Goal: Task Accomplishment & Management: Use online tool/utility

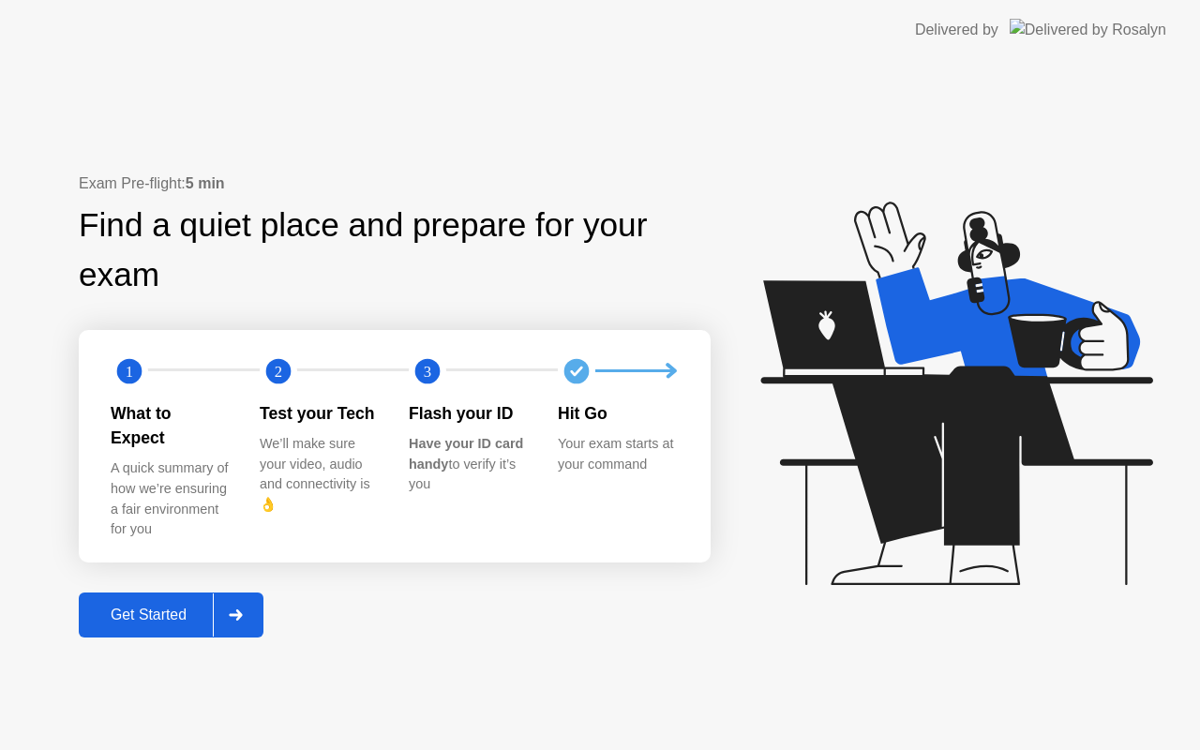
click at [239, 610] on icon at bounding box center [235, 615] width 13 height 11
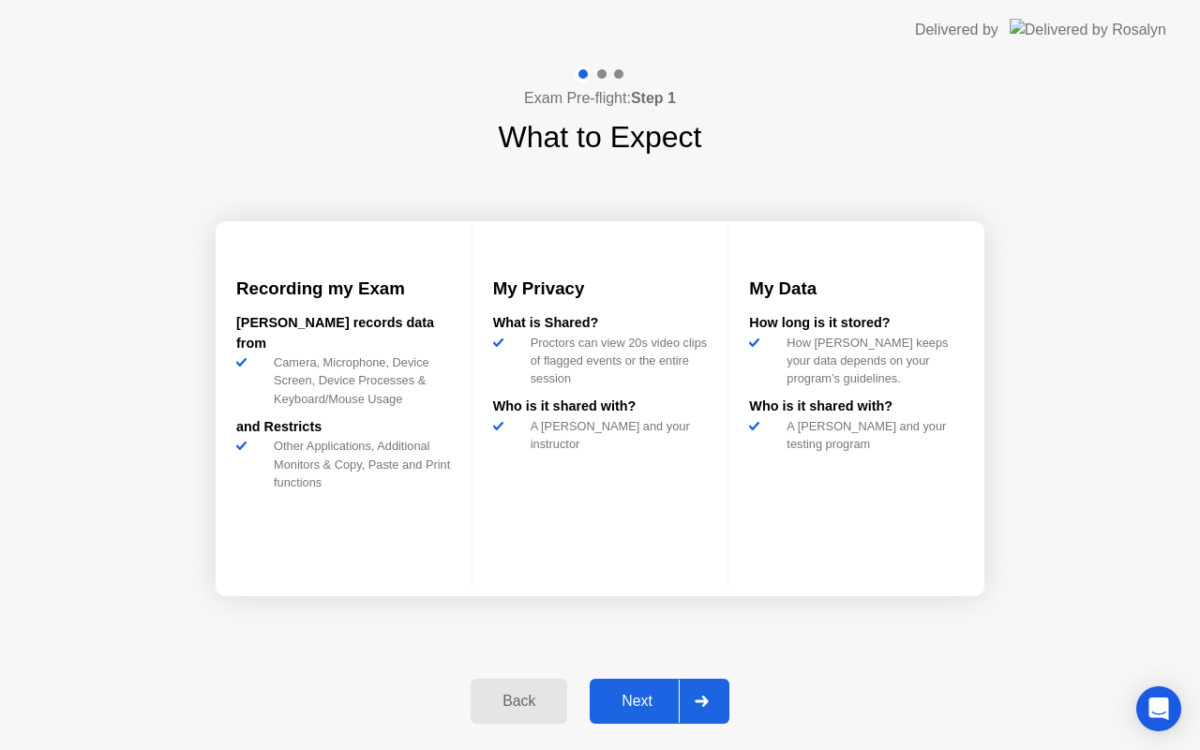
click at [640, 695] on div "Next" at bounding box center [637, 701] width 83 height 17
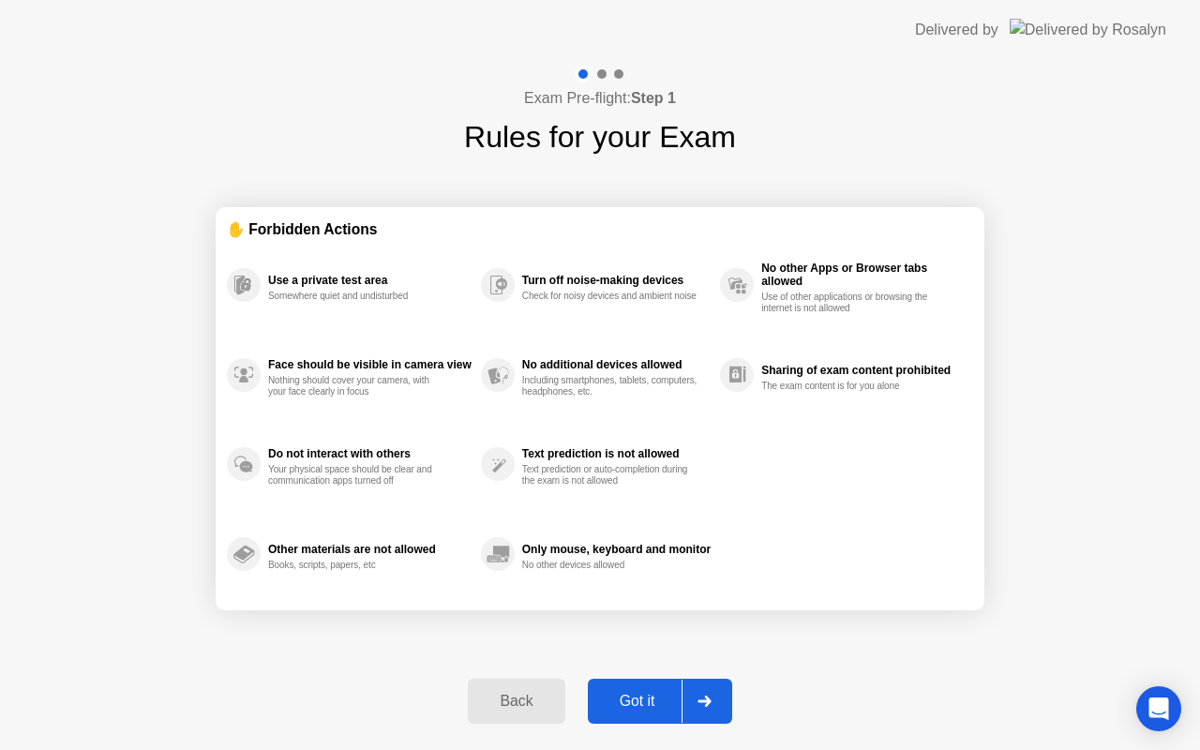
click at [640, 695] on div "Got it" at bounding box center [638, 701] width 88 height 17
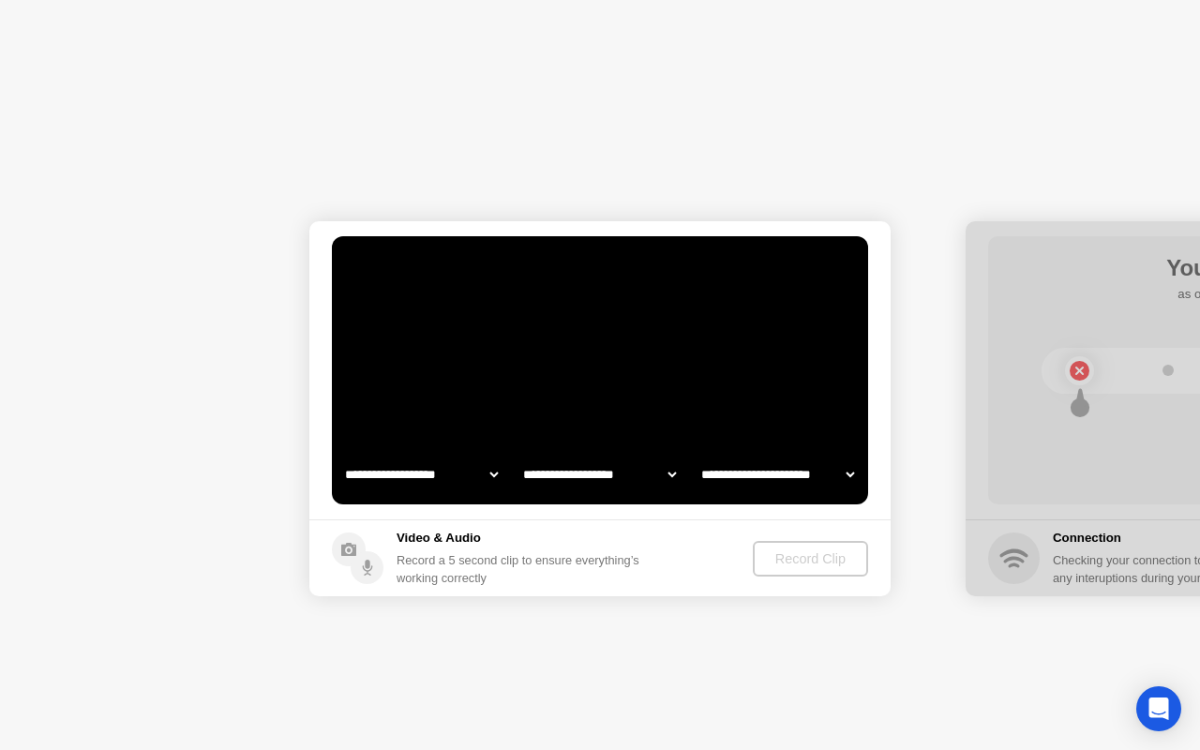
select select "**********"
select select "*******"
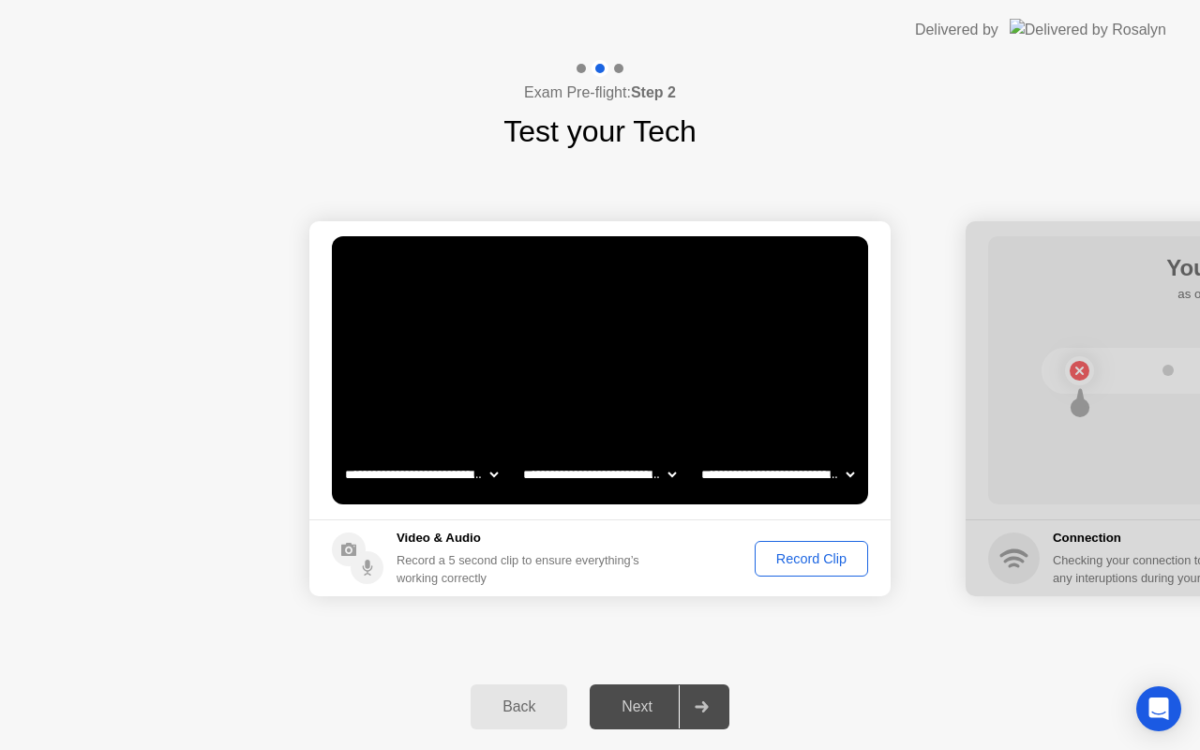
click at [799, 558] on div "Record Clip" at bounding box center [812, 558] width 100 height 15
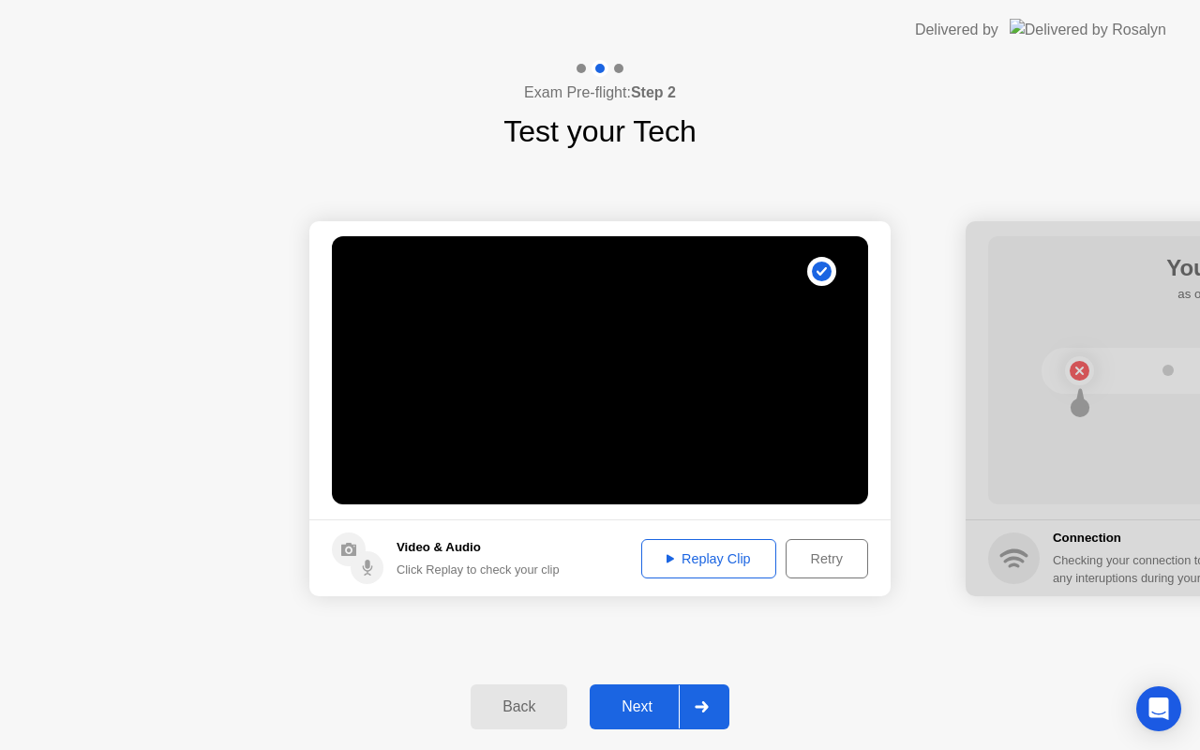
click at [690, 562] on div "Replay Clip" at bounding box center [709, 558] width 122 height 15
click at [642, 708] on div "Next" at bounding box center [637, 707] width 83 height 17
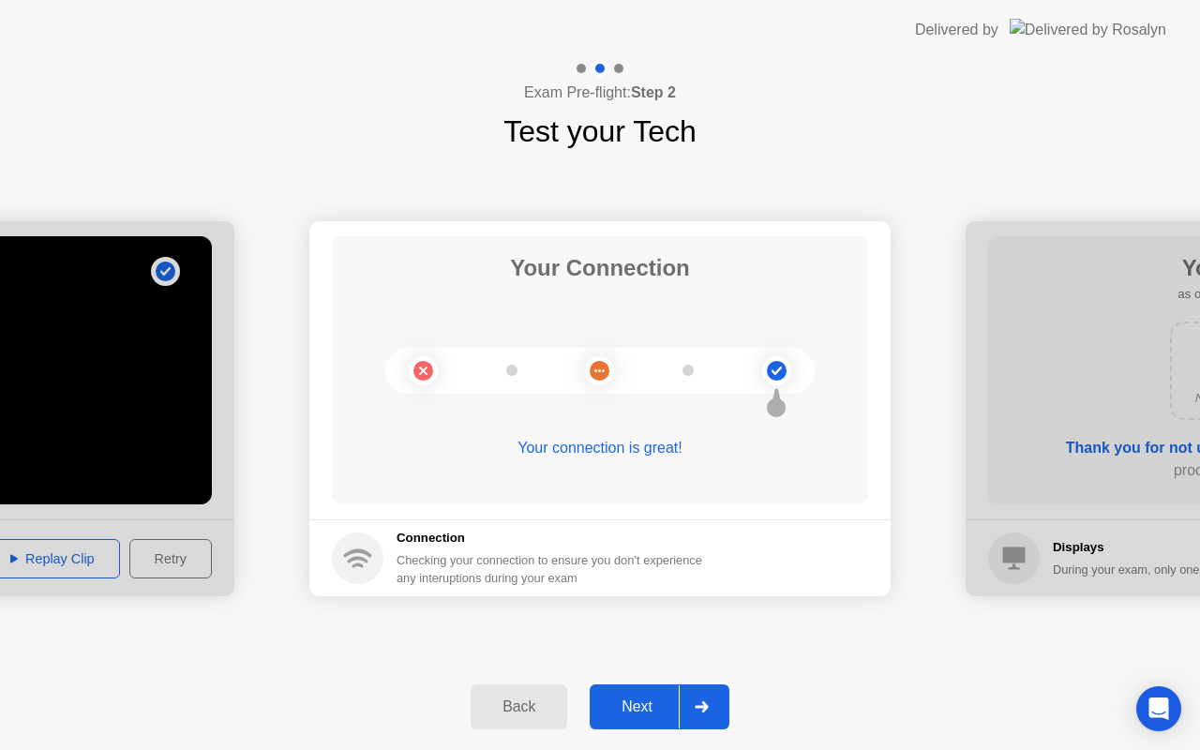
click at [642, 705] on div "Next" at bounding box center [637, 707] width 83 height 17
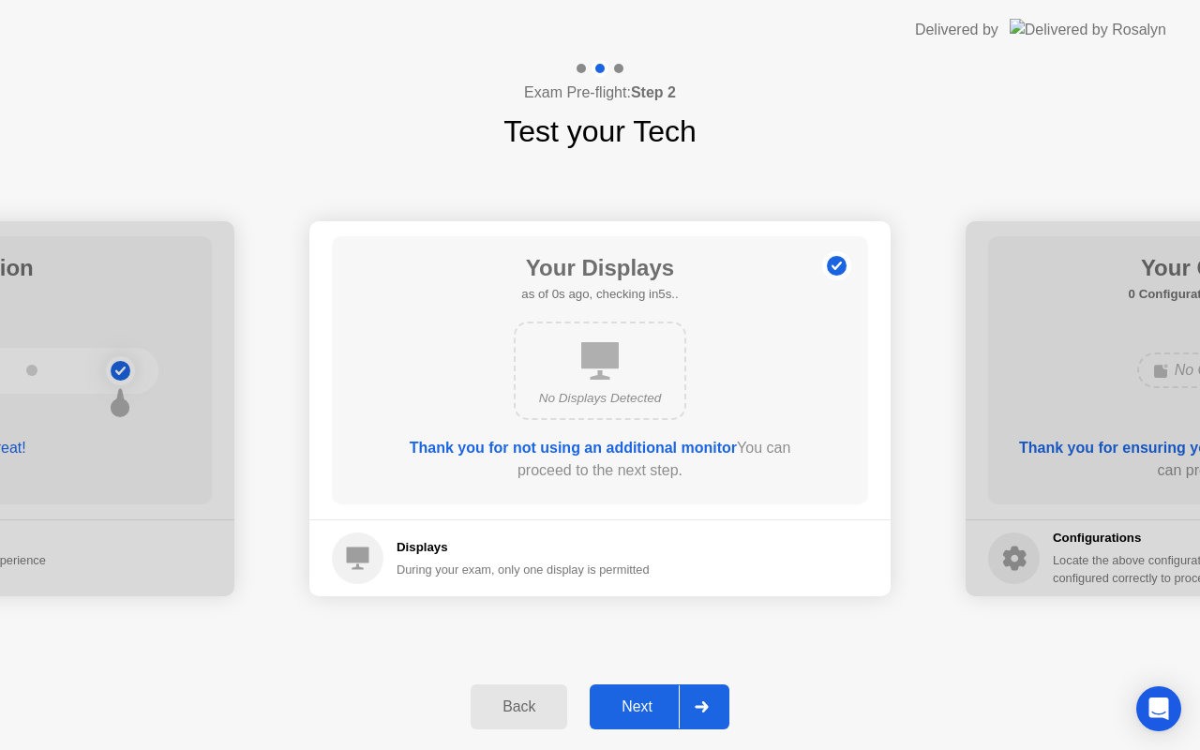
click at [642, 705] on div "Next" at bounding box center [637, 707] width 83 height 17
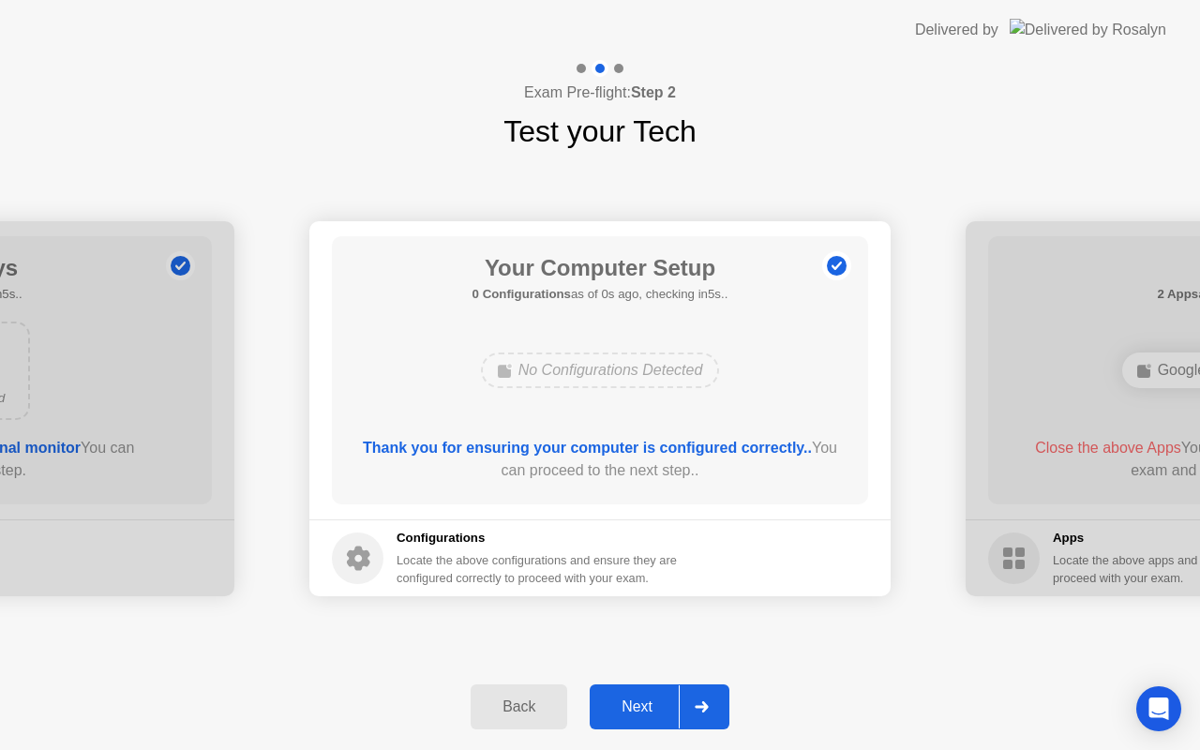
click at [642, 705] on div "Next" at bounding box center [637, 707] width 83 height 17
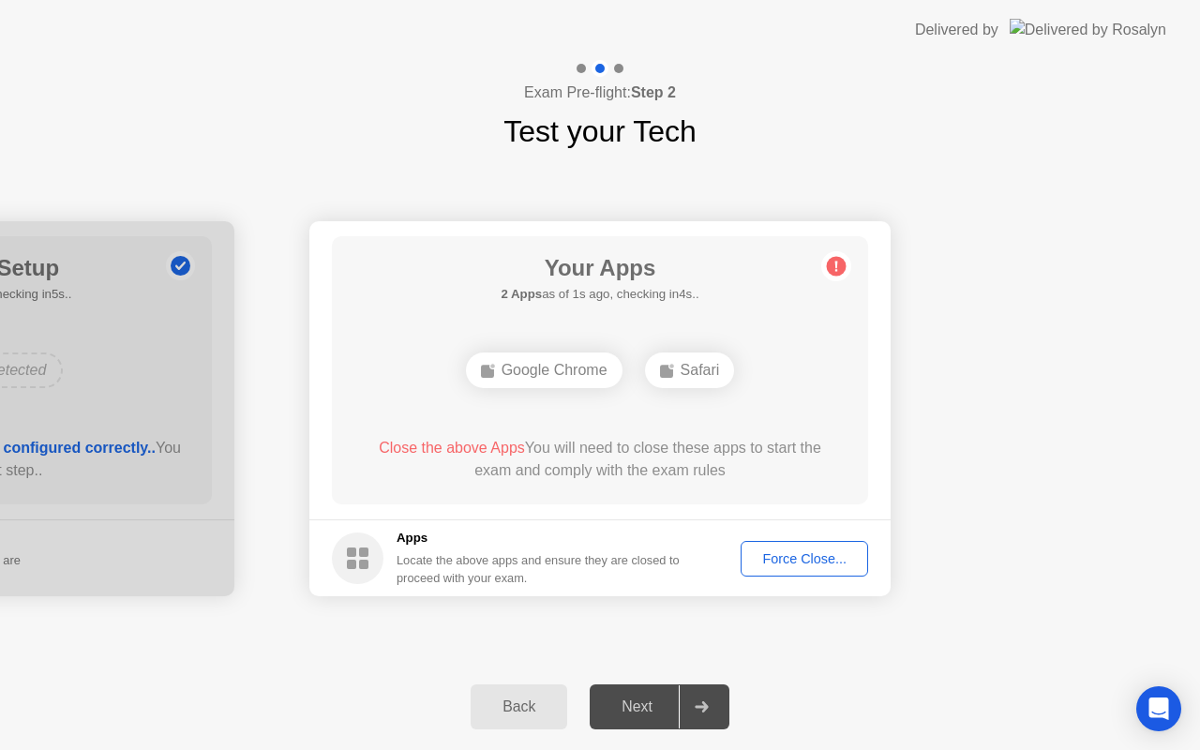
click at [787, 569] on button "Force Close..." at bounding box center [805, 559] width 128 height 36
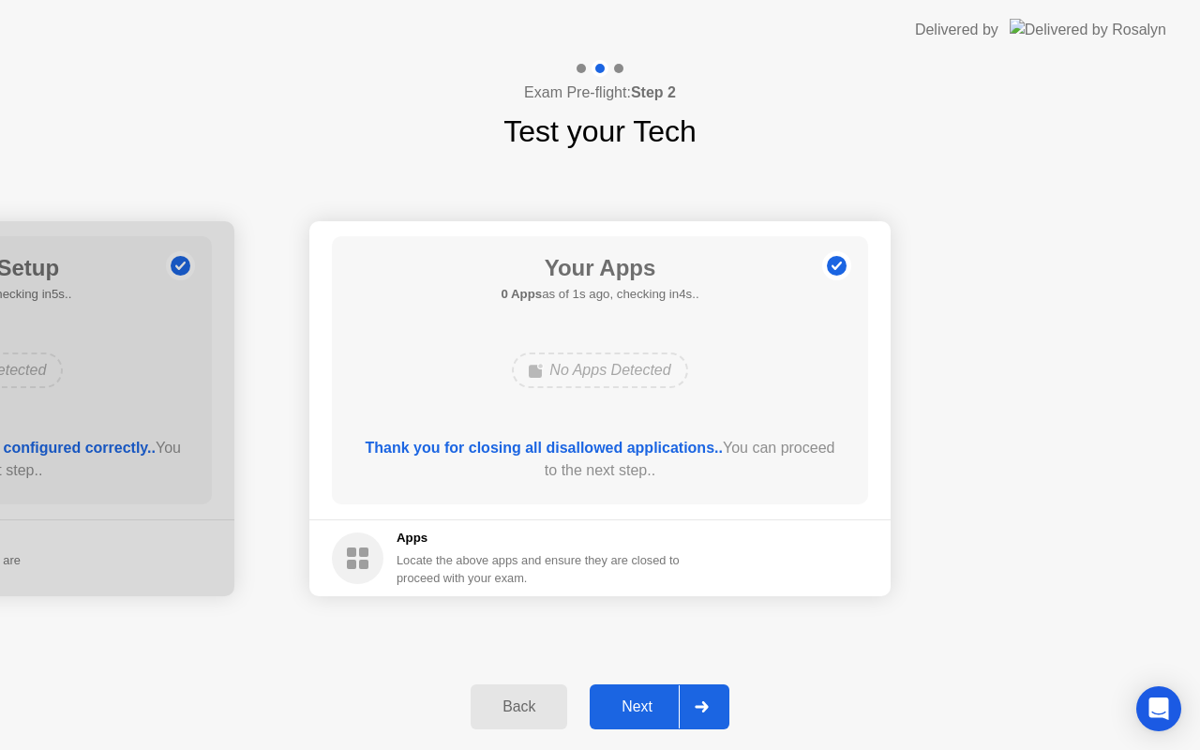
click at [636, 722] on button "Next" at bounding box center [660, 707] width 140 height 45
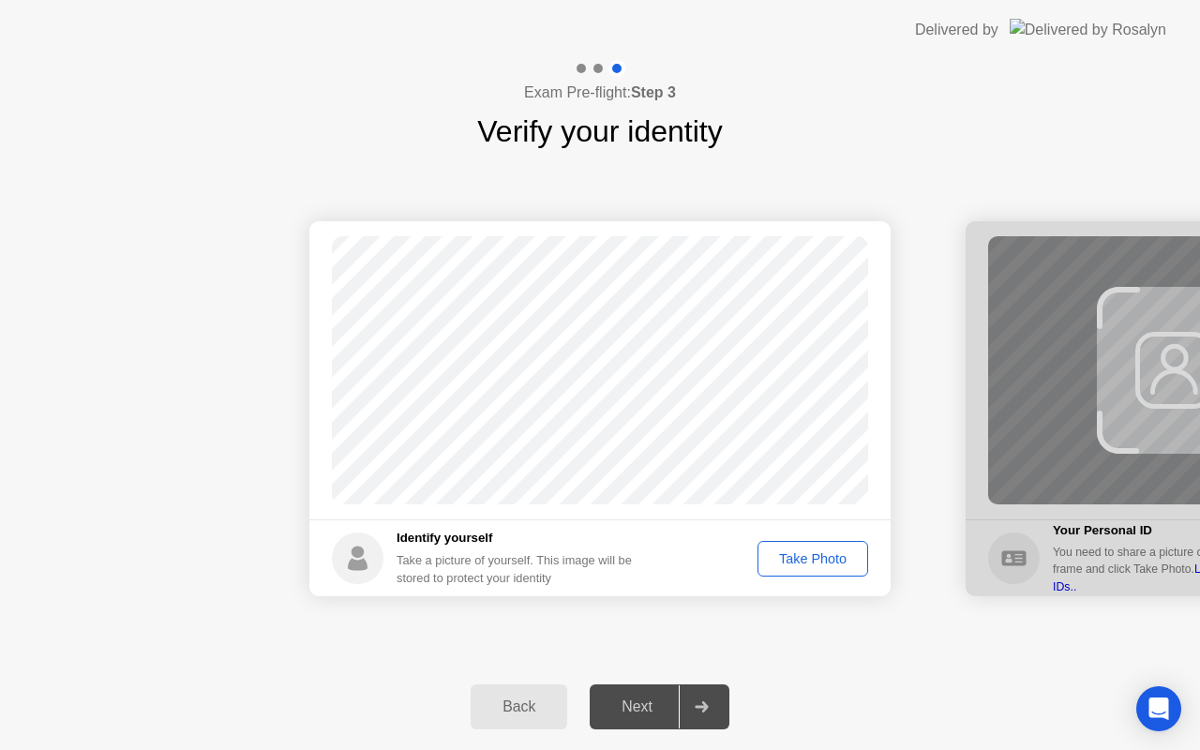
click at [808, 578] on footer "Identify yourself Take a picture of yourself. This image will be stored to prot…" at bounding box center [600, 558] width 581 height 77
click at [808, 554] on div "Take Photo" at bounding box center [813, 558] width 98 height 15
click at [801, 566] on div "Retake" at bounding box center [825, 558] width 73 height 15
click at [801, 569] on button "Take Photo" at bounding box center [813, 559] width 111 height 36
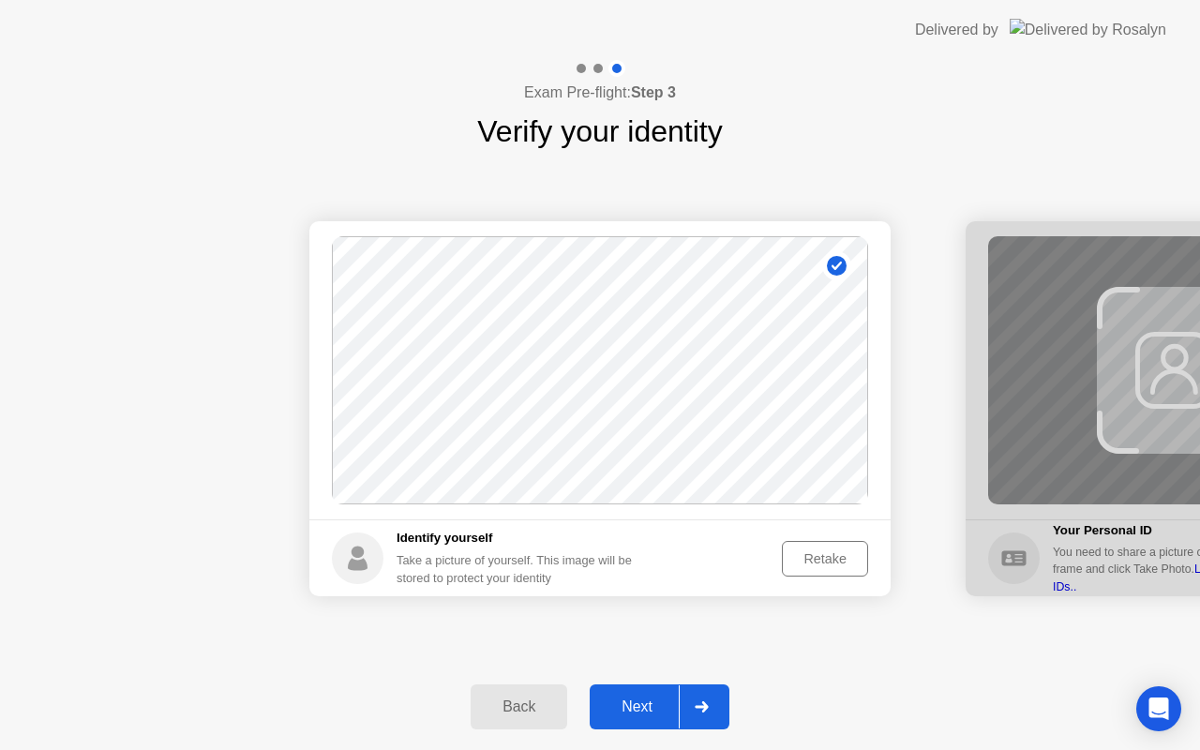
click at [616, 707] on div "Next" at bounding box center [637, 707] width 83 height 17
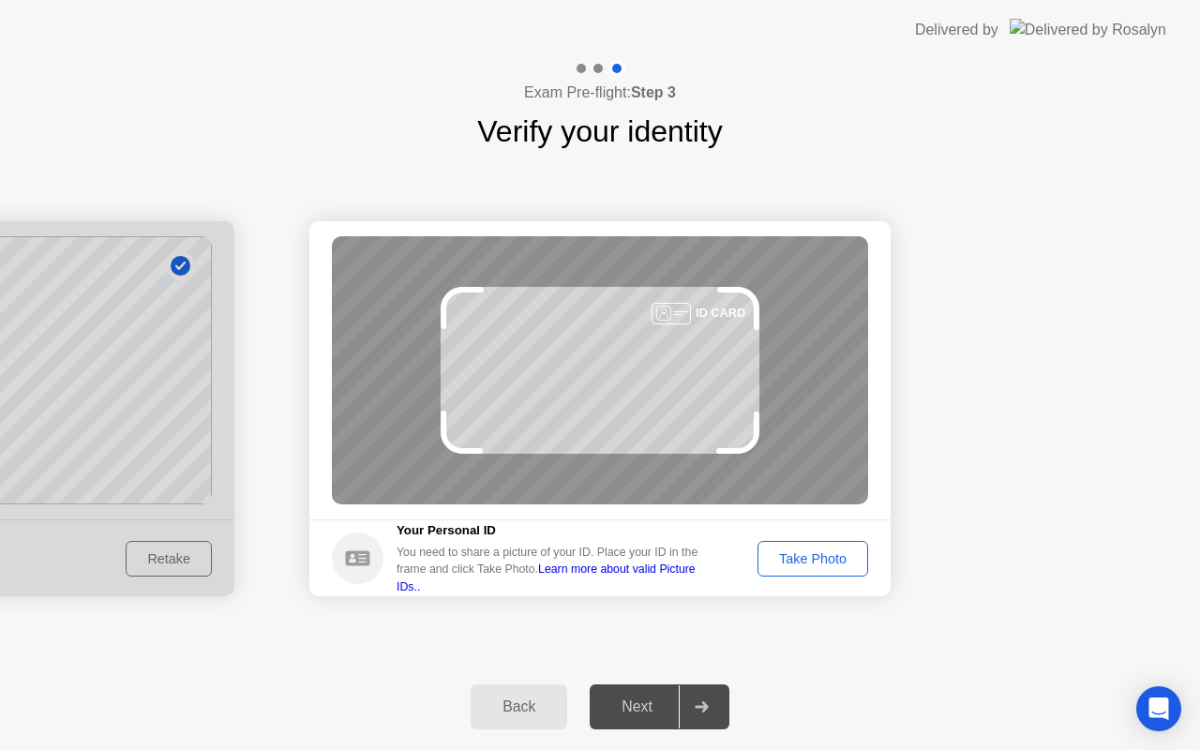
click at [813, 566] on div "Take Photo" at bounding box center [813, 558] width 98 height 15
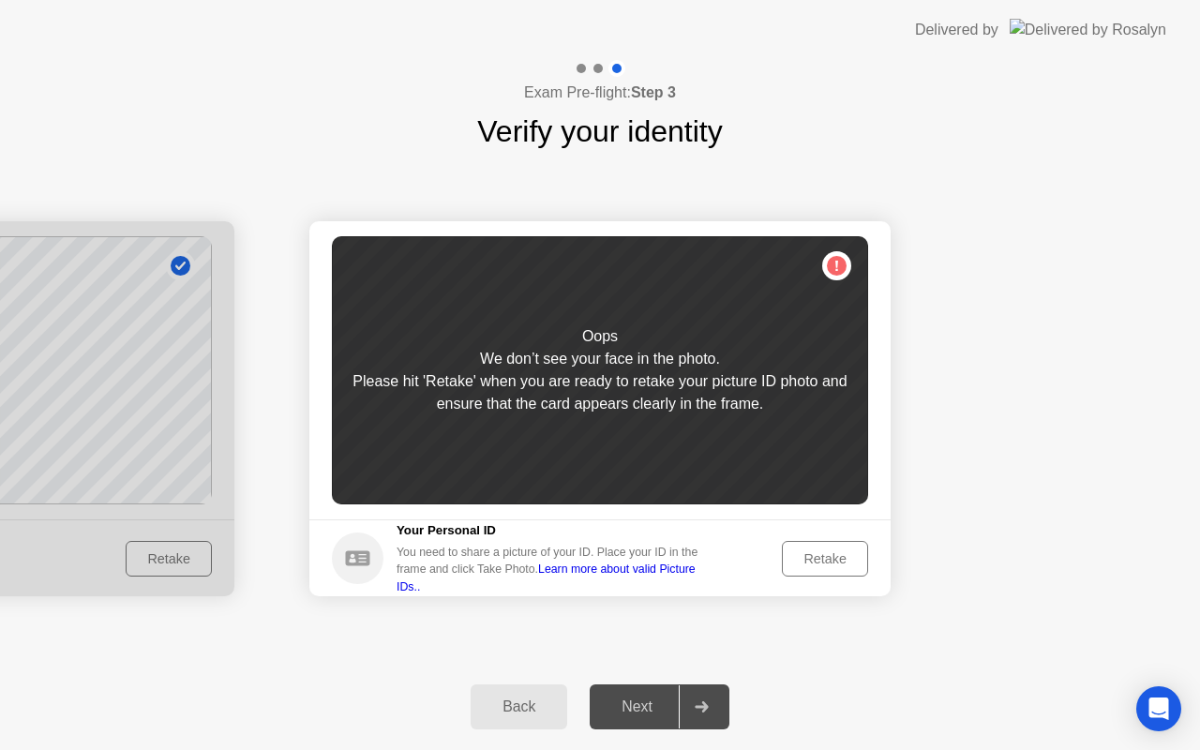
click at [813, 566] on div "Retake" at bounding box center [825, 558] width 73 height 15
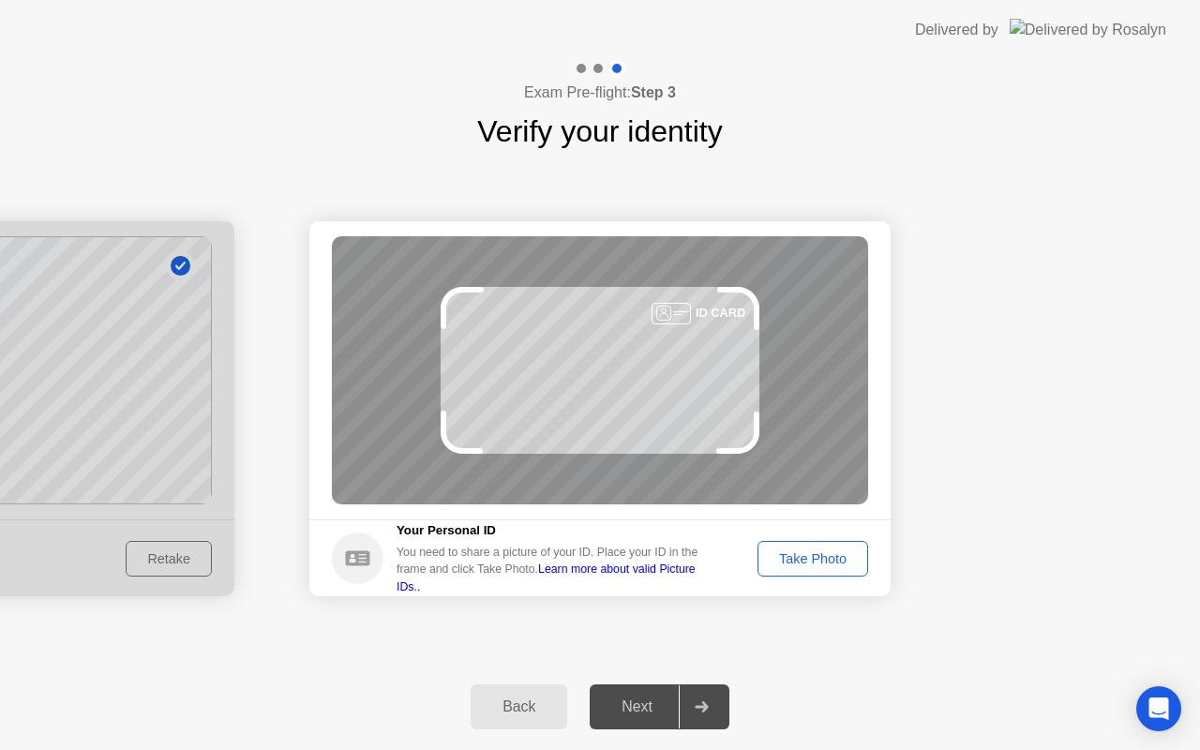
click at [813, 566] on div "Take Photo" at bounding box center [813, 558] width 98 height 15
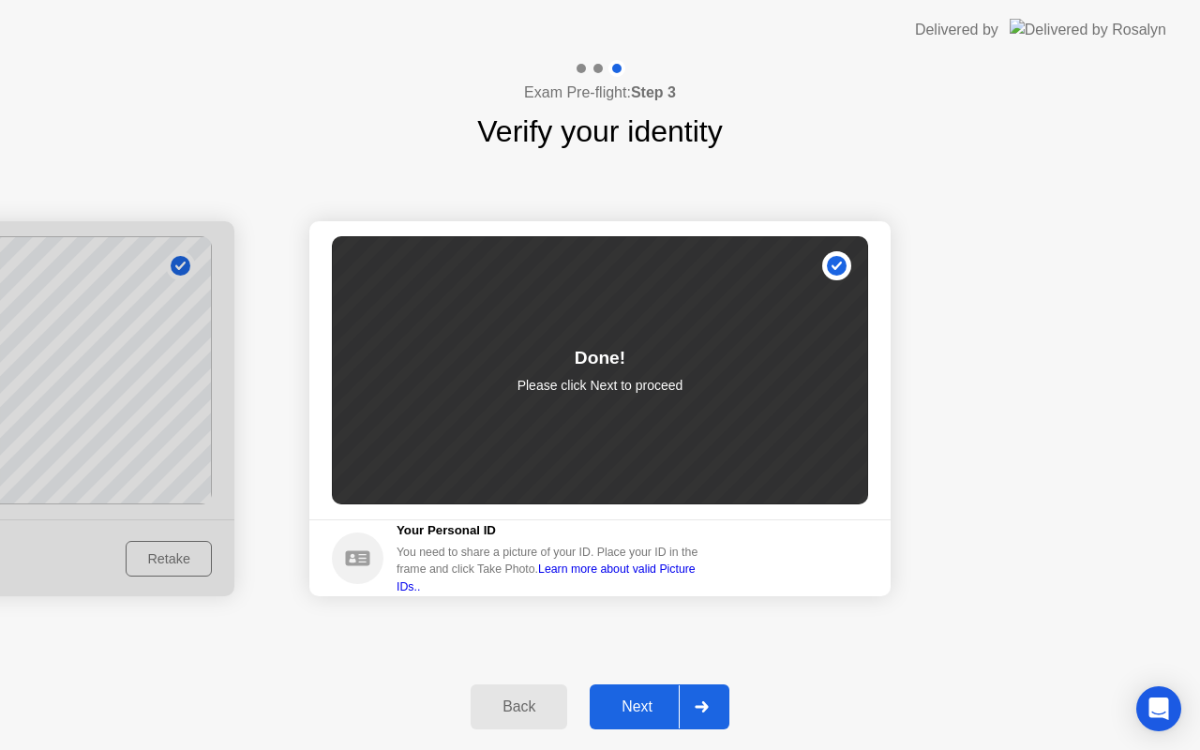
click at [653, 689] on button "Next" at bounding box center [660, 707] width 140 height 45
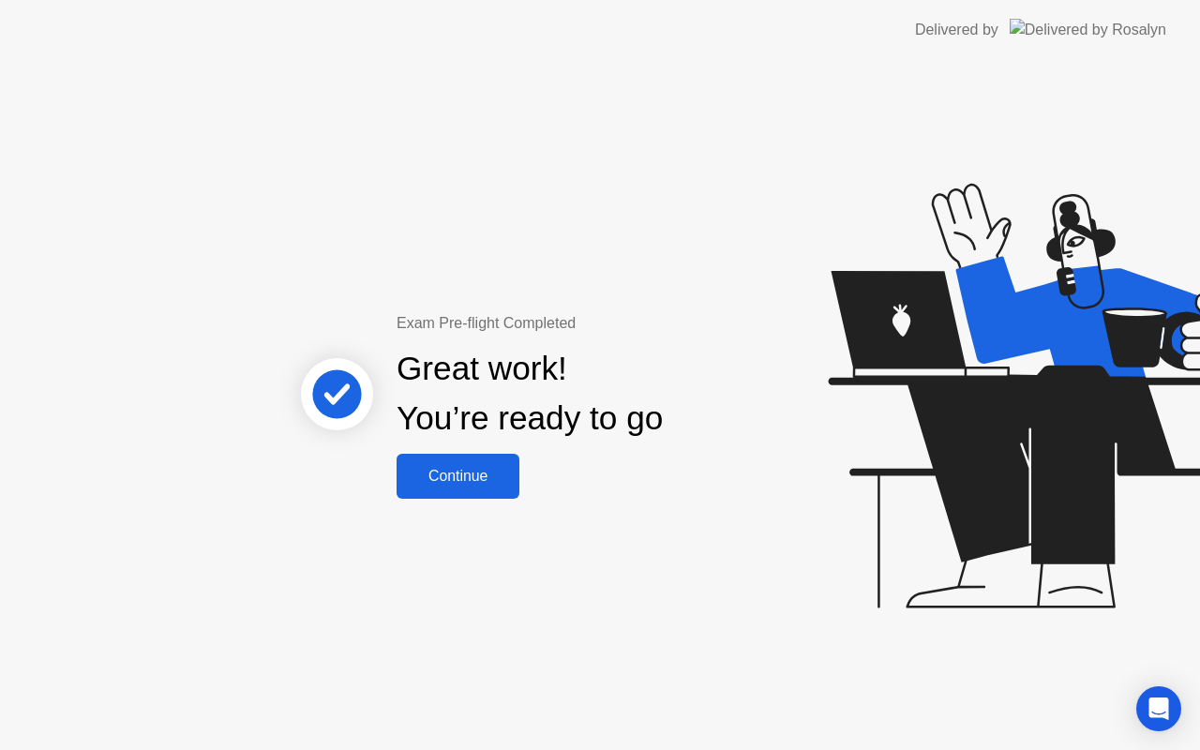
click at [471, 482] on div "Continue" at bounding box center [458, 476] width 112 height 17
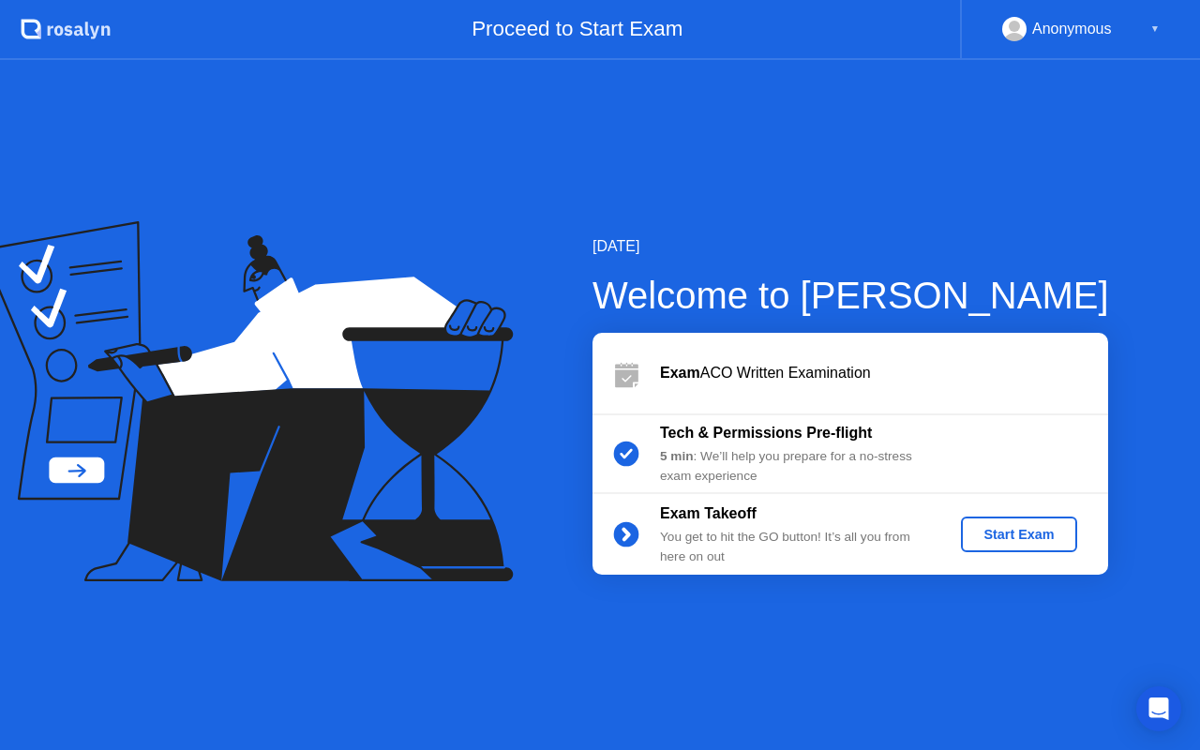
click at [1002, 539] on div "Start Exam" at bounding box center [1019, 534] width 100 height 15
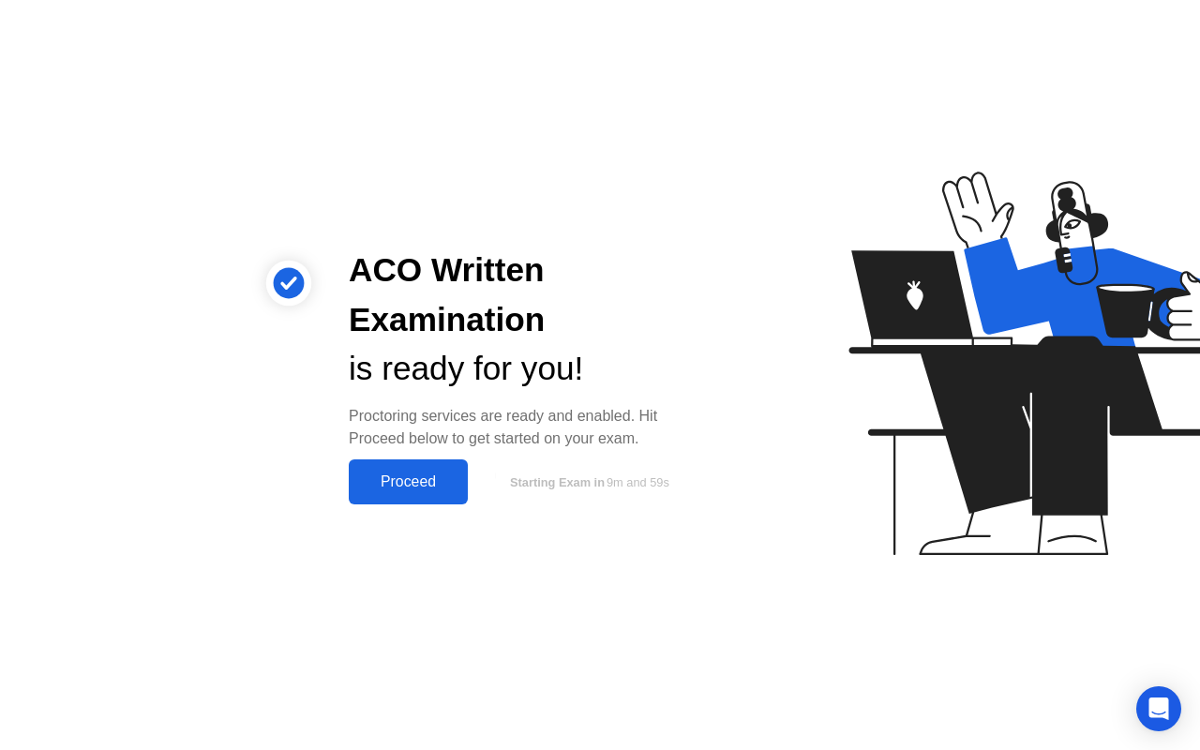
click at [432, 454] on div "ACO Written Examination is ready for you! Proctoring services are ready and ena…" at bounding box center [523, 375] width 394 height 259
click at [427, 469] on button "Proceed" at bounding box center [408, 482] width 119 height 45
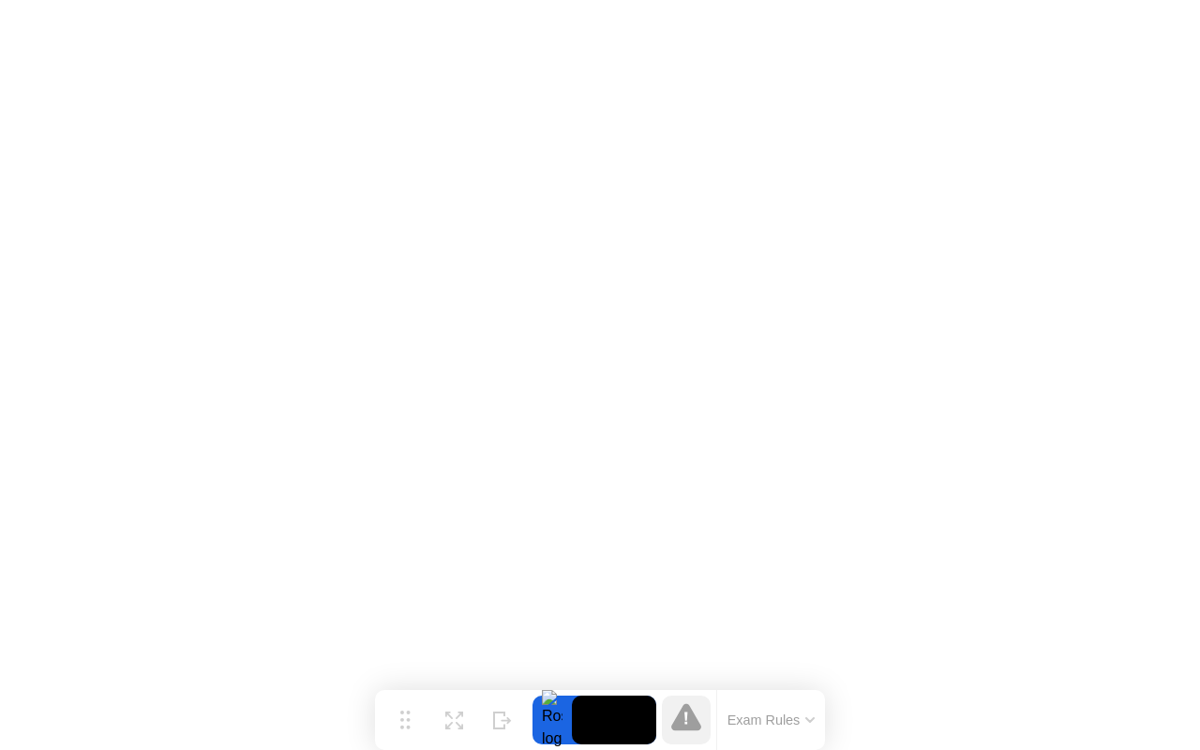
click at [746, 728] on button "Exam Rules" at bounding box center [771, 720] width 99 height 17
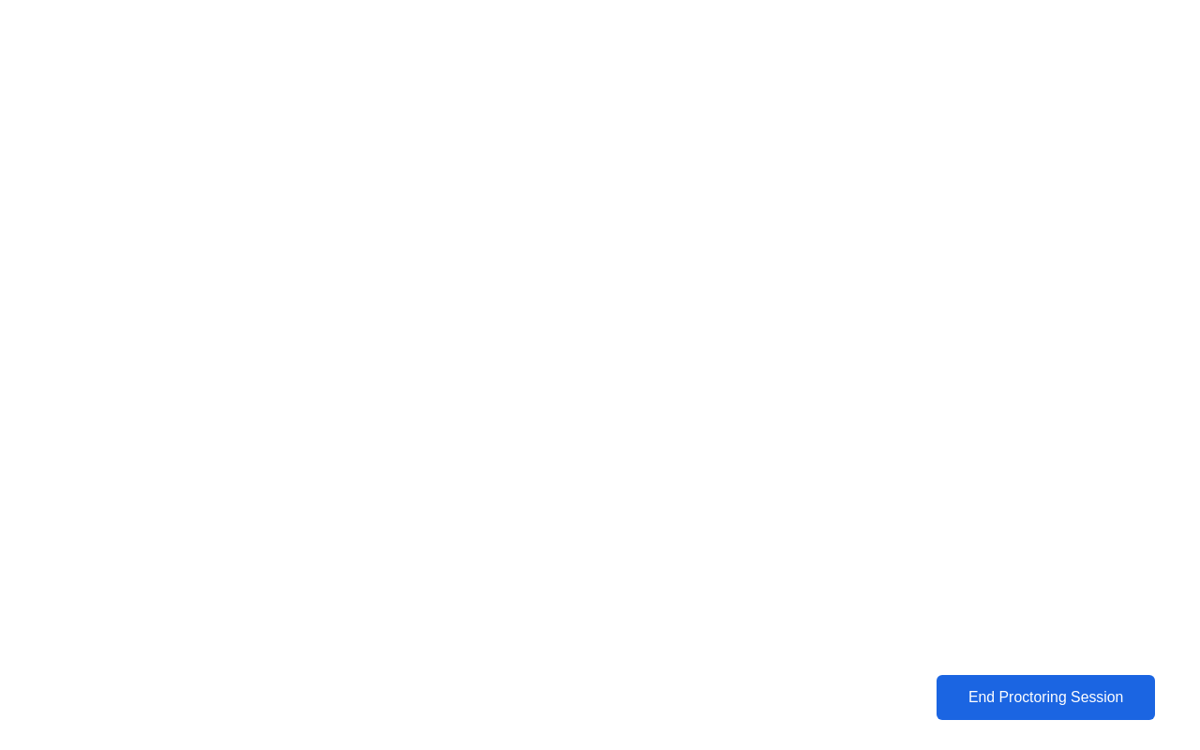
click at [967, 715] on button "End Proctoring Session" at bounding box center [1046, 698] width 232 height 48
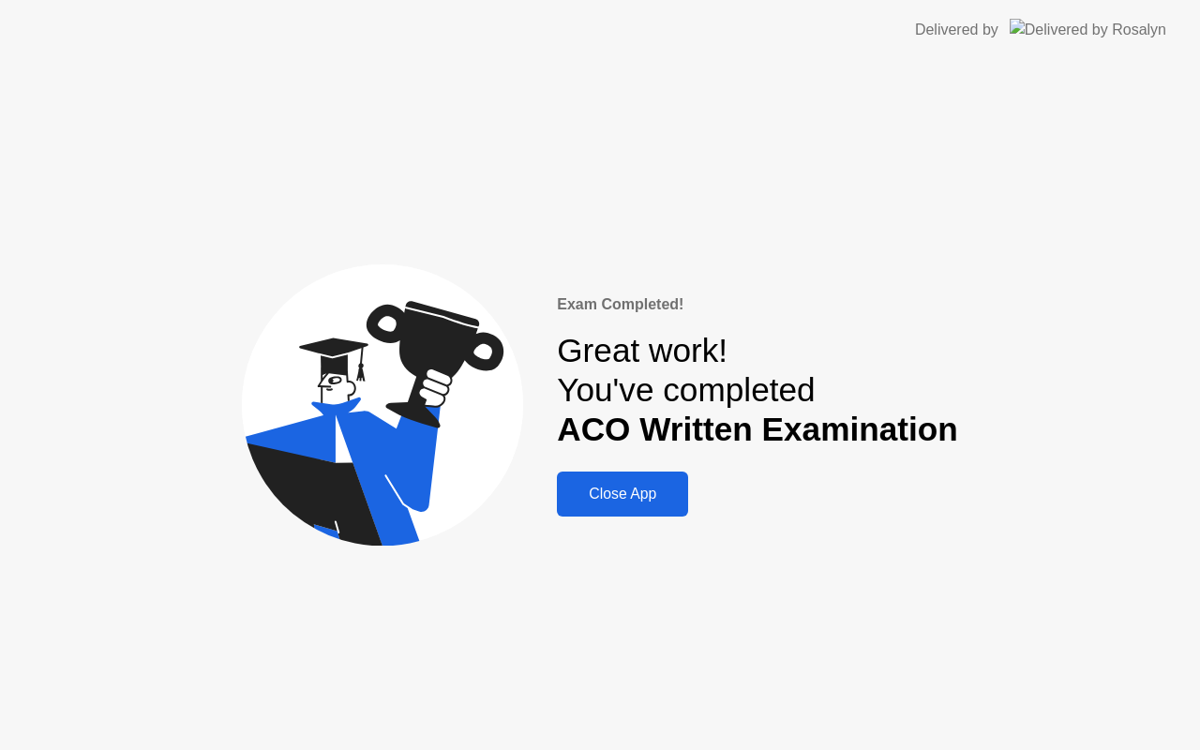
click at [591, 498] on div "Close App" at bounding box center [623, 494] width 120 height 17
